Goal: Information Seeking & Learning: Learn about a topic

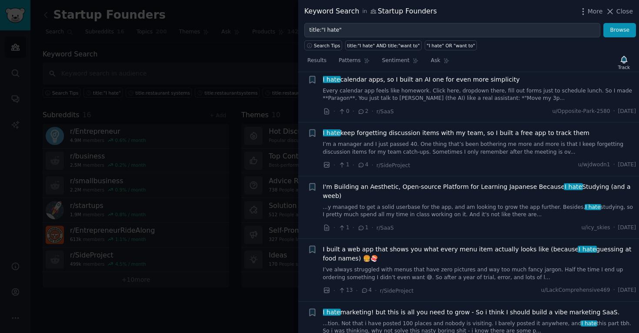
scroll to position [227, 0]
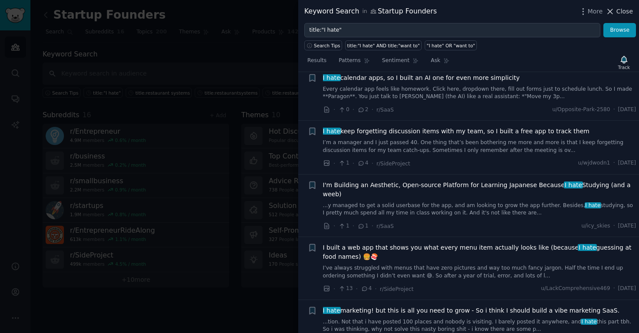
click at [614, 11] on icon at bounding box center [609, 11] width 9 height 9
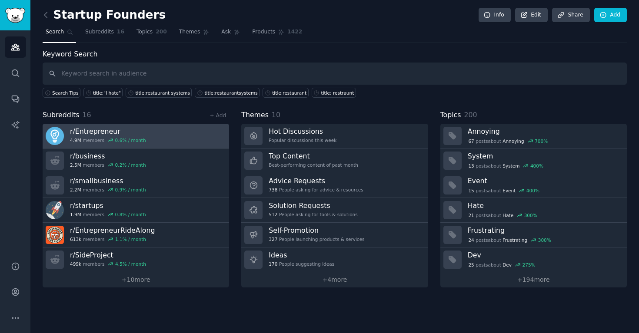
click at [116, 141] on div "0.6 % / month" at bounding box center [130, 140] width 31 height 6
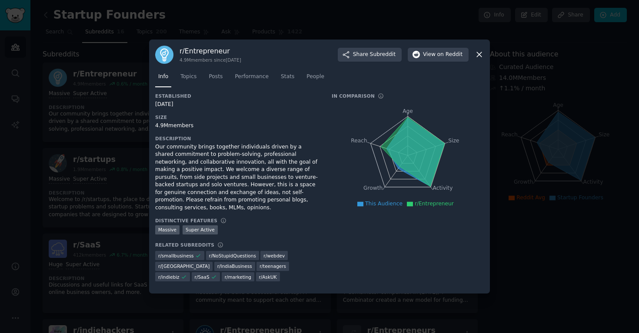
click at [477, 57] on icon at bounding box center [478, 54] width 9 height 9
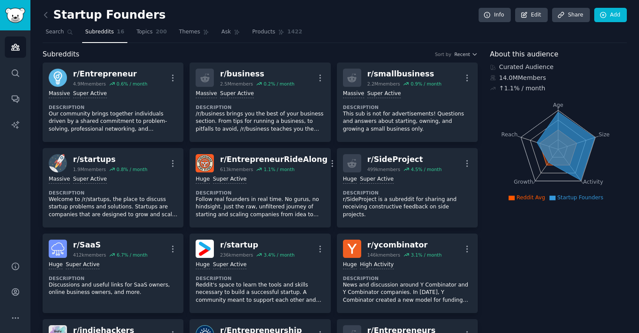
click at [158, 24] on div "Startup Founders Info Edit Share Add" at bounding box center [335, 17] width 584 height 18
click at [152, 36] on link "Topics 200" at bounding box center [151, 34] width 36 height 18
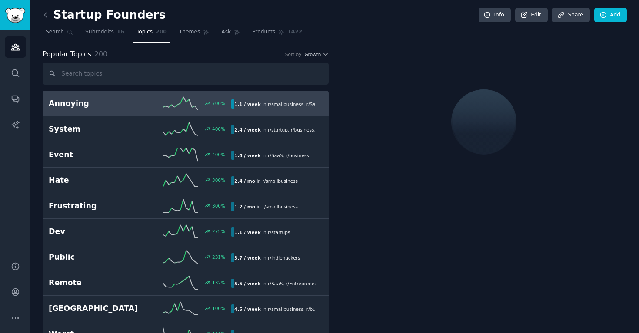
click at [193, 99] on icon at bounding box center [180, 103] width 35 height 13
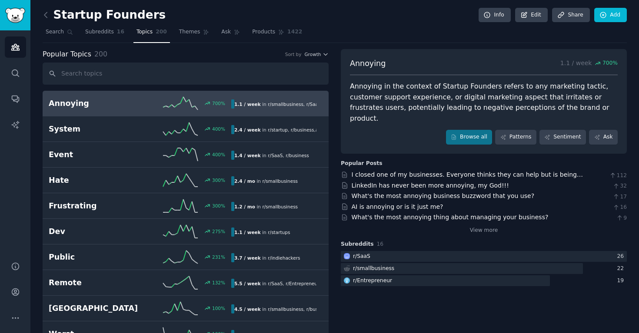
click at [391, 213] on div "What's the most annoying thing about managing your business?" at bounding box center [449, 217] width 197 height 9
click at [391, 214] on link "What's the most annoying thing about managing your business?" at bounding box center [449, 217] width 197 height 7
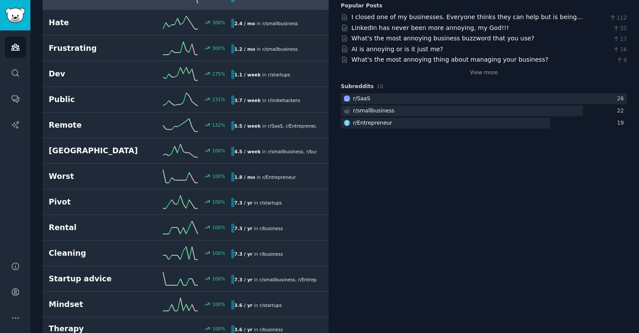
scroll to position [189, 0]
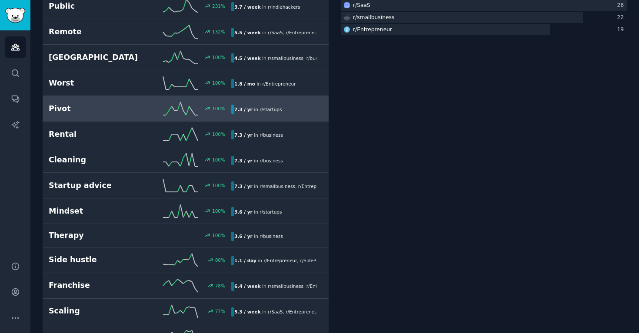
click at [257, 113] on div "7.3 / yr in r/ startups" at bounding box center [257, 109] width 53 height 9
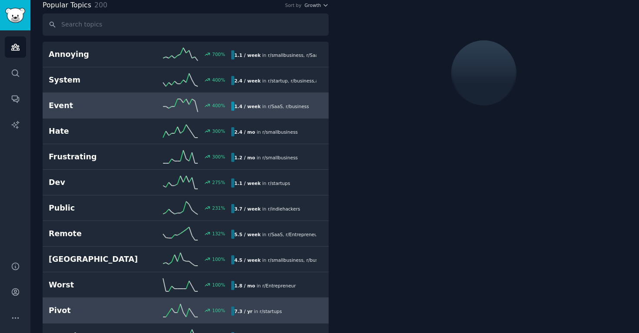
scroll to position [49, 0]
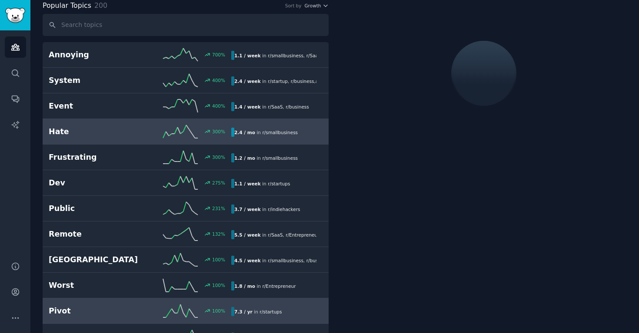
click at [286, 134] on span "r/ smallbusiness" at bounding box center [280, 132] width 36 height 5
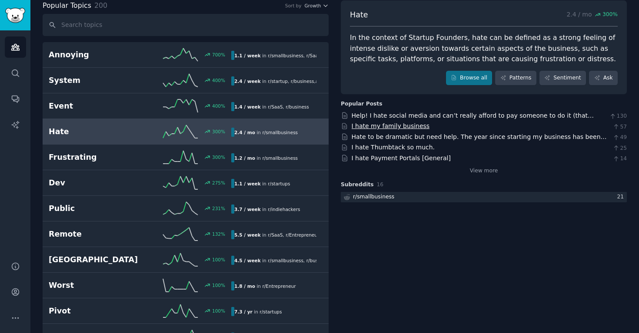
click at [402, 126] on link "I hate my family business" at bounding box center [390, 126] width 78 height 7
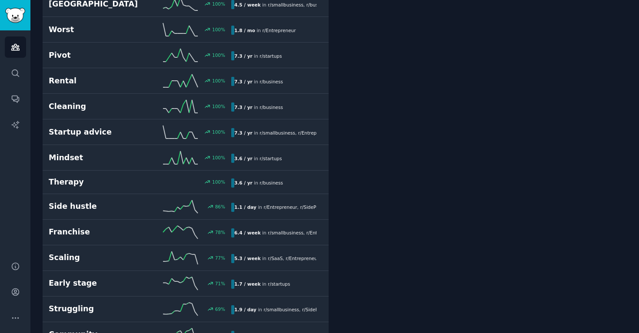
scroll to position [315, 0]
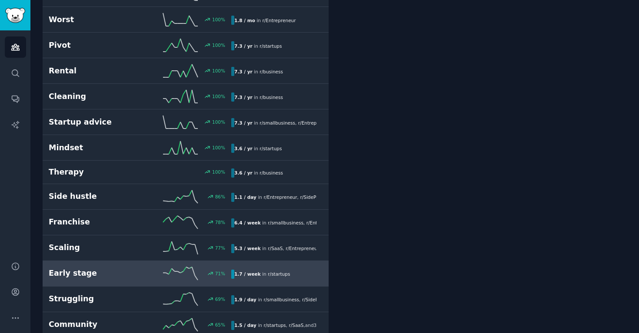
click at [242, 273] on b "1.7 / week" at bounding box center [247, 274] width 27 height 5
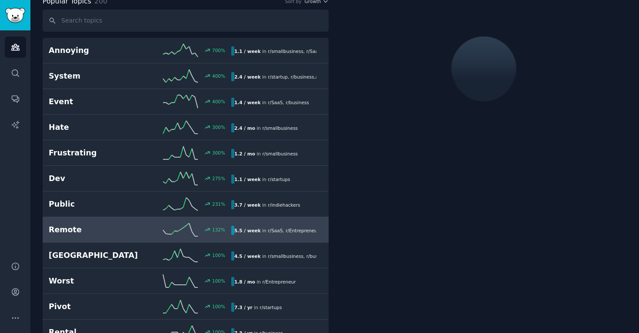
scroll to position [49, 0]
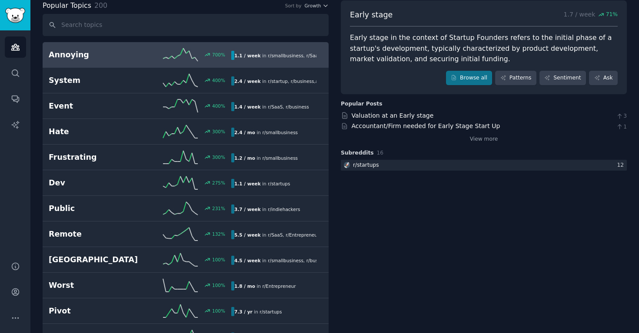
click at [272, 56] on span "r/ smallbusiness" at bounding box center [286, 55] width 36 height 5
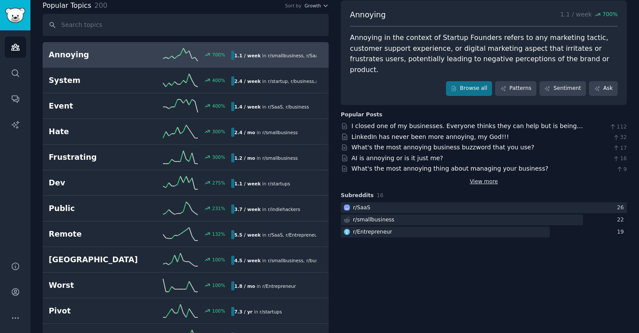
click at [487, 178] on link "View more" at bounding box center [484, 182] width 28 height 8
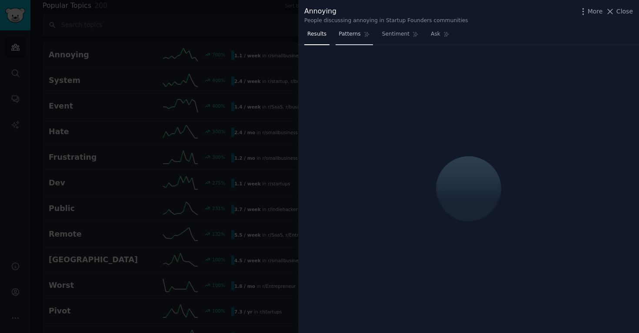
click at [353, 37] on span "Patterns" at bounding box center [349, 34] width 22 height 8
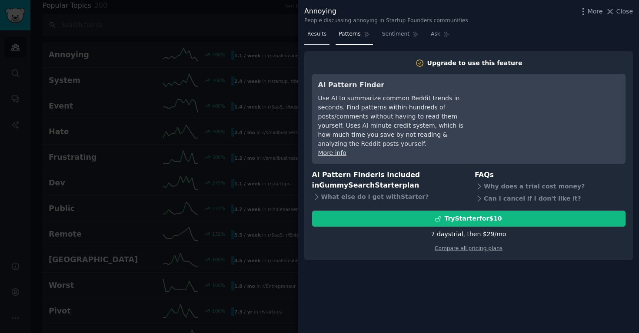
click at [314, 33] on span "Results" at bounding box center [316, 34] width 19 height 8
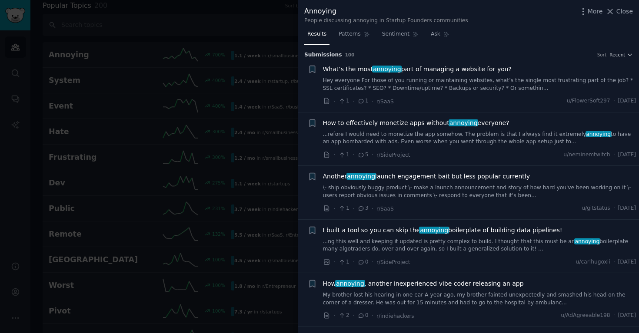
click at [594, 16] on div "More Close" at bounding box center [605, 11] width 54 height 11
click at [593, 10] on span "More" at bounding box center [594, 11] width 15 height 9
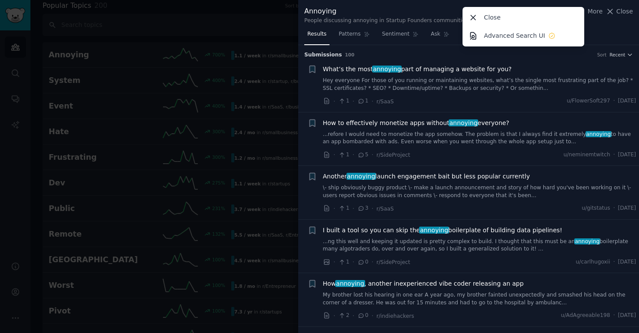
click at [512, 90] on link "Hey everyone For those of you running or maintaining websites, what’s the singl…" at bounding box center [479, 84] width 313 height 15
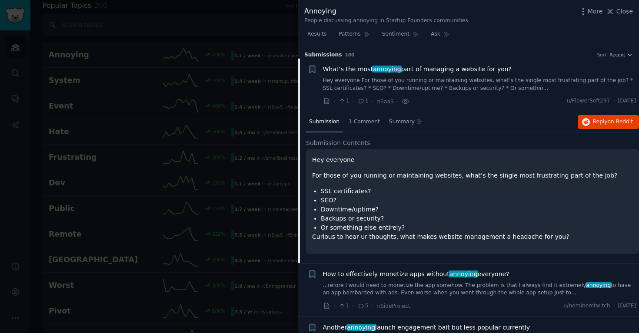
scroll to position [13, 0]
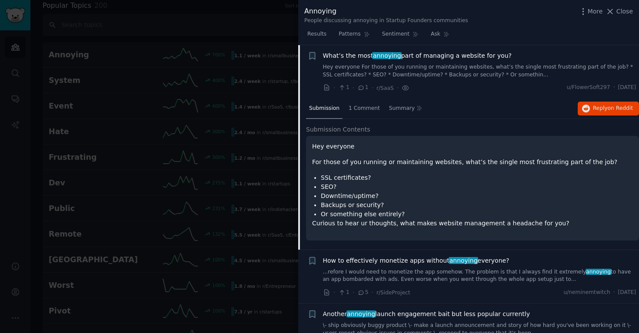
click at [502, 74] on link "Hey everyone For those of you running or maintaining websites, what’s the singl…" at bounding box center [479, 70] width 313 height 15
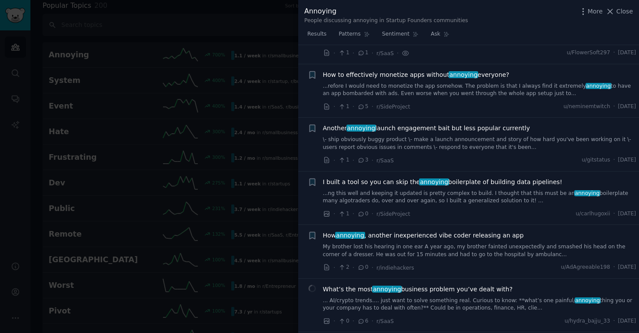
scroll to position [49, 0]
click at [479, 134] on div "Another annoying launch engagement bait but less popular currently \- ship obvi…" at bounding box center [479, 136] width 313 height 27
click at [479, 142] on link "\- ship obviously buggy product \- make a launch announcement and story of how …" at bounding box center [479, 143] width 313 height 15
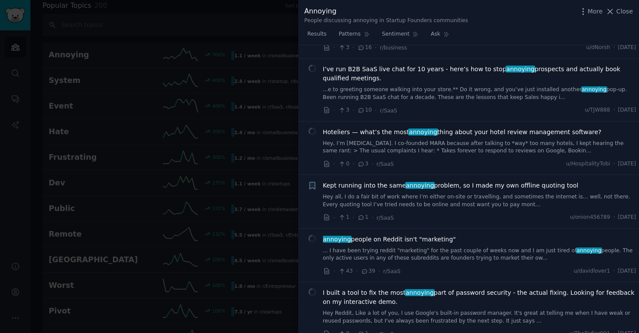
scroll to position [708, 0]
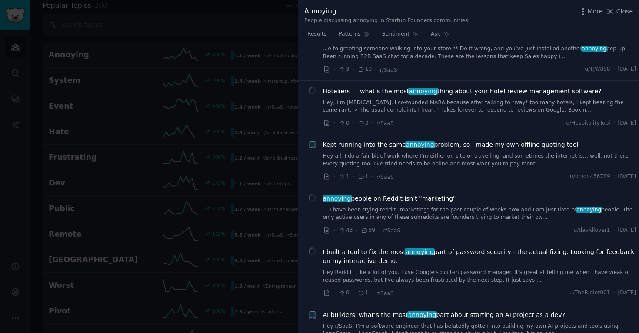
click at [492, 105] on link "Hey, I’m [MEDICAL_DATA]. I co-founded MARA because after talking to *way* too m…" at bounding box center [479, 106] width 313 height 15
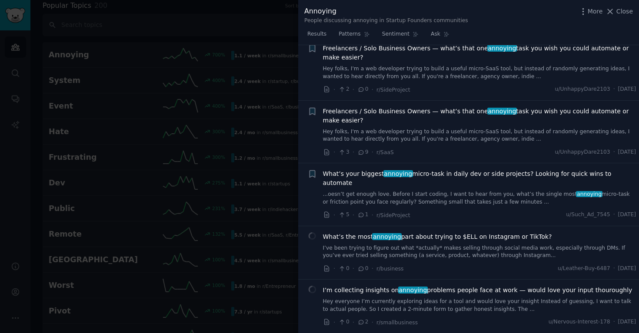
scroll to position [2450, 0]
click at [464, 128] on link "Hey folks, I'm a web developer trying to build a useful micro-SaaS tool, but in…" at bounding box center [479, 135] width 313 height 15
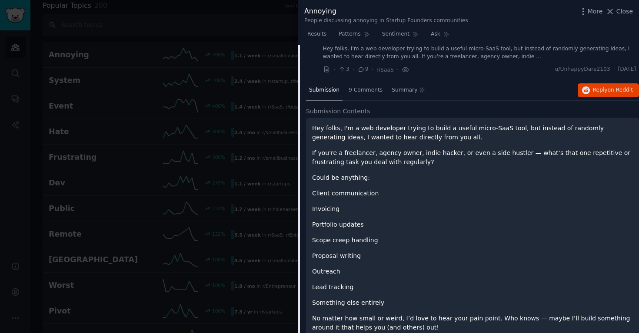
scroll to position [2141, 0]
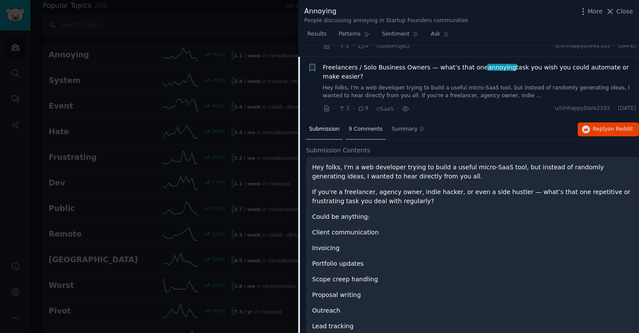
click at [361, 126] on span "9 Comments" at bounding box center [365, 130] width 34 height 8
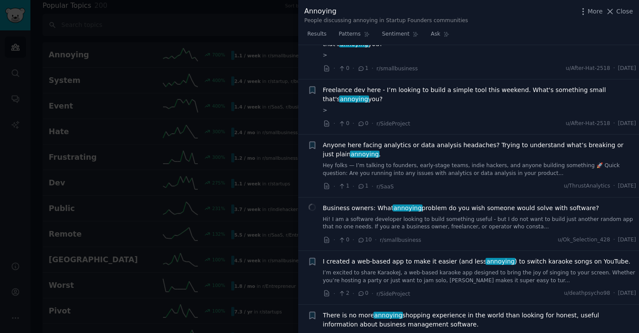
scroll to position [2884, 0]
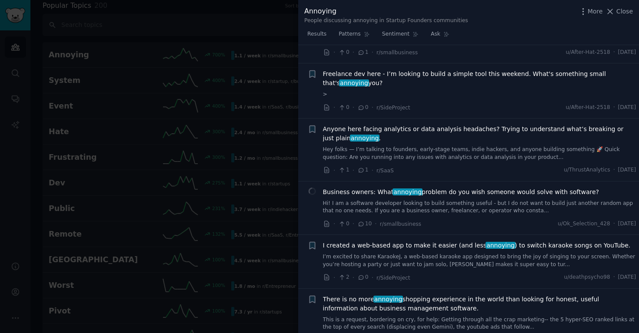
click at [447, 200] on link "Hi! I am a software developer looking to build something useful - but I do not …" at bounding box center [479, 207] width 313 height 15
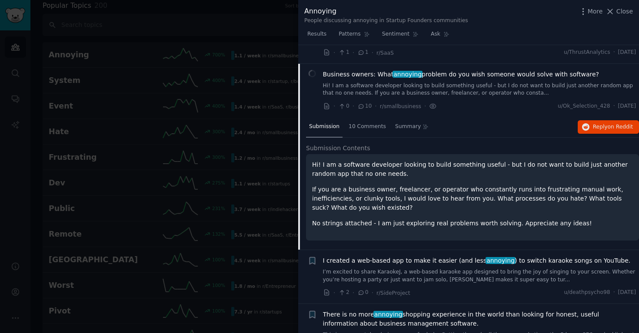
scroll to position [2872, 0]
click at [366, 123] on span "10 Comments" at bounding box center [366, 127] width 37 height 8
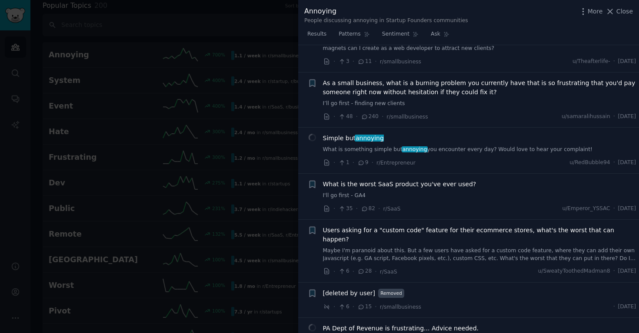
scroll to position [4970, 0]
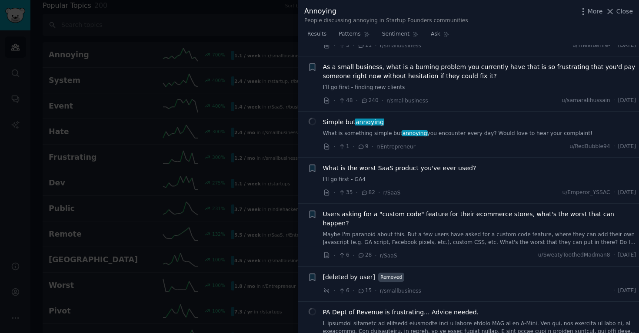
click at [372, 97] on span "240" at bounding box center [370, 101] width 18 height 8
click at [364, 98] on icon at bounding box center [365, 101] width 8 height 6
click at [373, 63] on span "As a small business, what is a burning problem you currently have that is so fr…" at bounding box center [479, 72] width 313 height 18
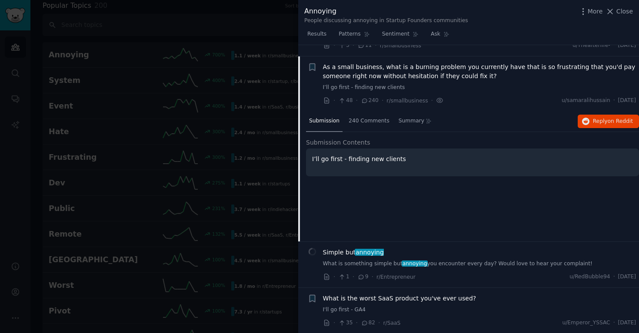
scroll to position [4725, 0]
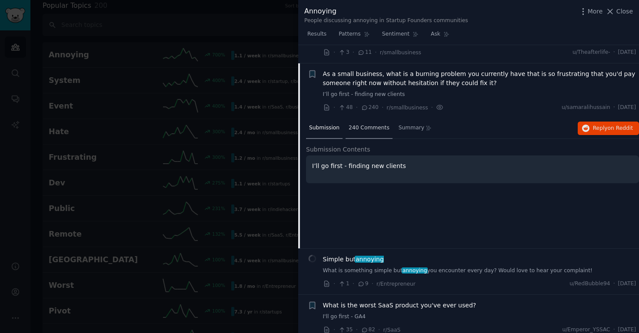
click at [369, 124] on span "240 Comments" at bounding box center [368, 128] width 41 height 8
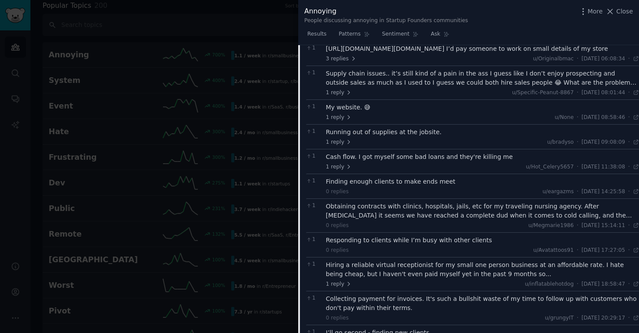
scroll to position [5922, 0]
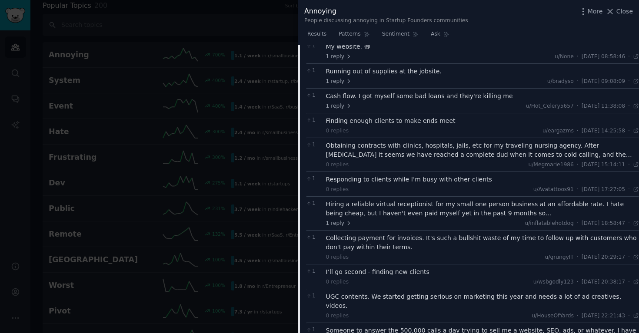
drag, startPoint x: 618, startPoint y: 10, endPoint x: 420, endPoint y: 10, distance: 198.1
click at [618, 10] on span "Close" at bounding box center [624, 11] width 17 height 9
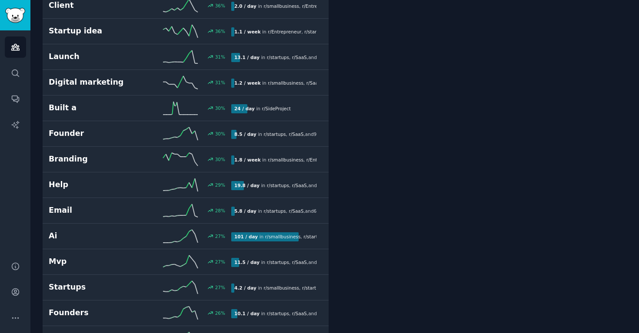
scroll to position [1353, 0]
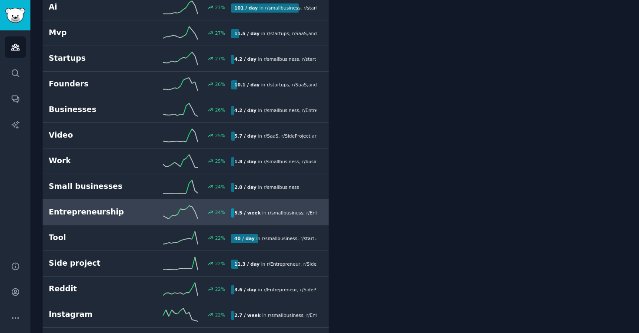
click at [238, 210] on span "5.5 / week" at bounding box center [247, 213] width 27 height 6
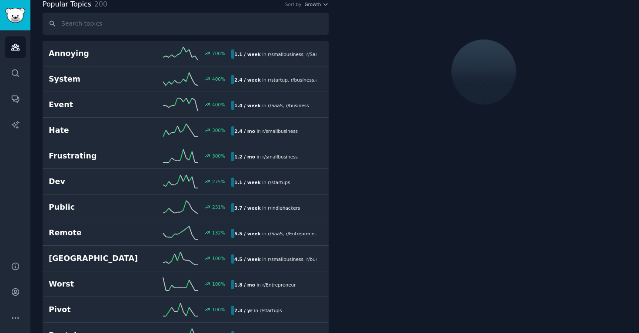
scroll to position [49, 0]
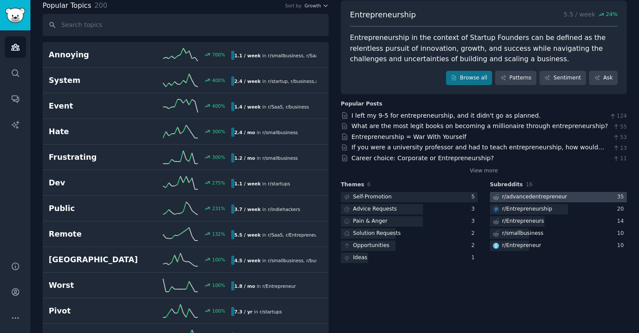
click at [541, 199] on div "r/ advancedentrepreneur" at bounding box center [534, 197] width 65 height 8
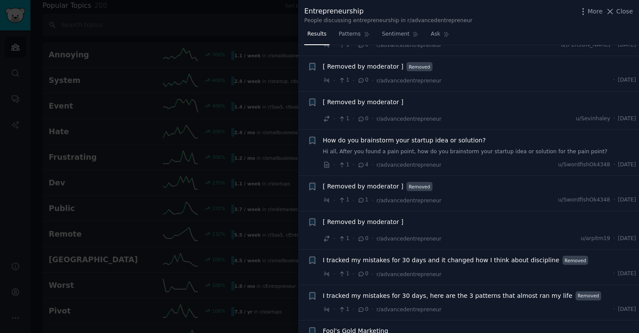
scroll to position [226, 0]
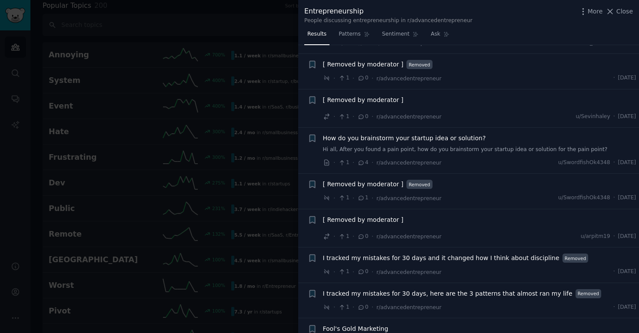
click at [449, 134] on span "How do you brainstorm your startup idea or solution?" at bounding box center [404, 138] width 163 height 9
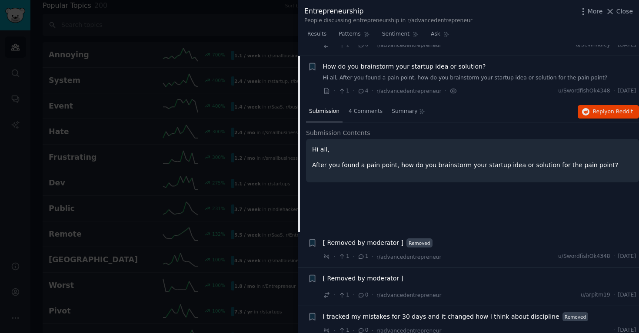
scroll to position [300, 0]
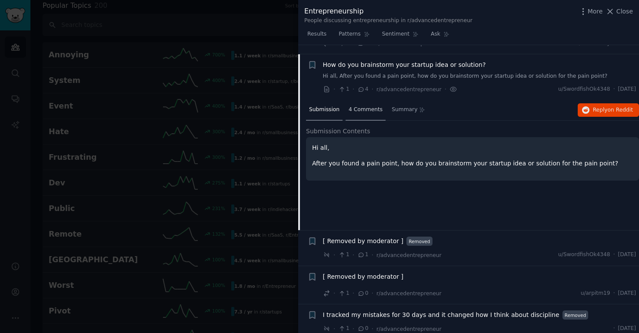
click at [367, 106] on span "4 Comments" at bounding box center [365, 110] width 34 height 8
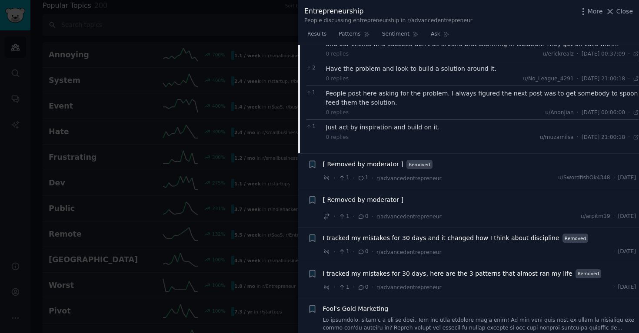
scroll to position [411, 0]
click at [407, 233] on span "I tracked my mistakes for 30 days and it changed how I think about discipline" at bounding box center [441, 237] width 236 height 9
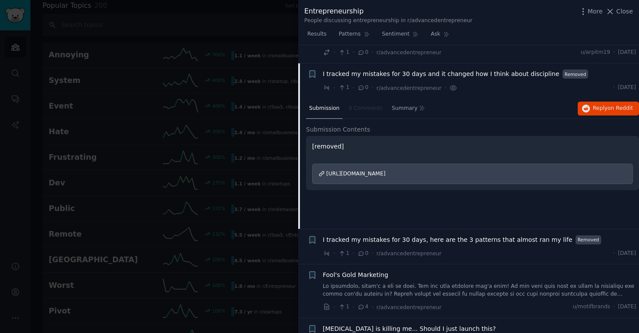
scroll to position [420, 0]
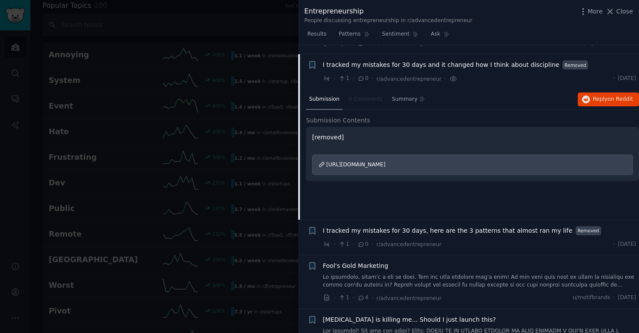
click at [386, 155] on div "[URL][DOMAIN_NAME]" at bounding box center [472, 165] width 321 height 21
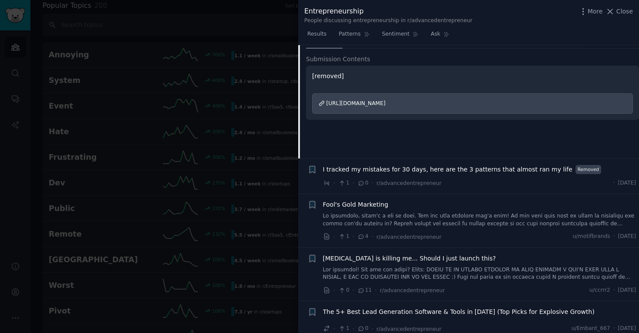
scroll to position [536, 0]
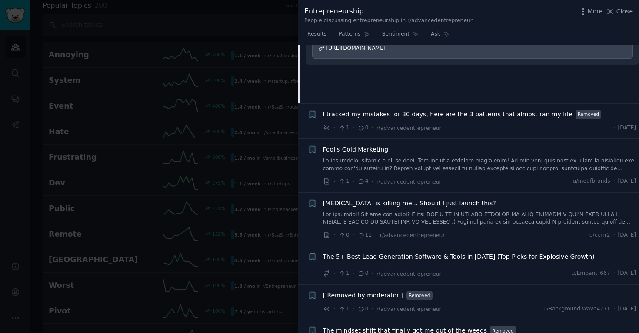
click at [408, 213] on link at bounding box center [479, 218] width 313 height 15
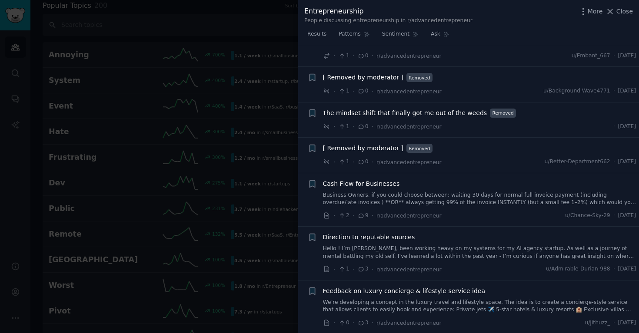
scroll to position [1397, 0]
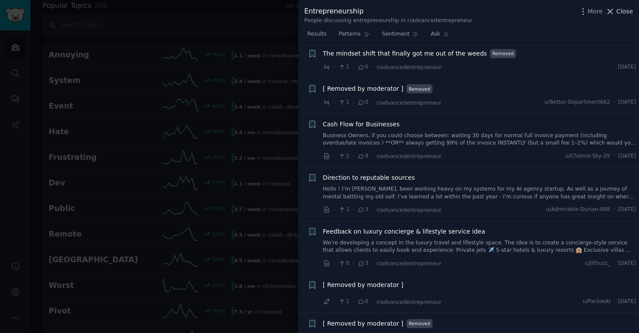
click at [624, 10] on span "Close" at bounding box center [624, 11] width 17 height 9
